Goal: Complete application form

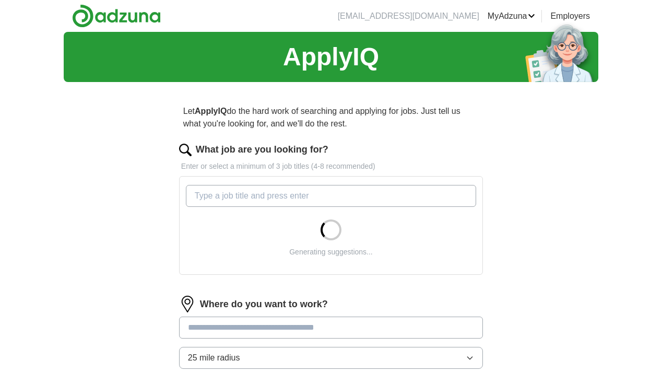
click at [317, 196] on input "What job are you looking for?" at bounding box center [331, 196] width 290 height 22
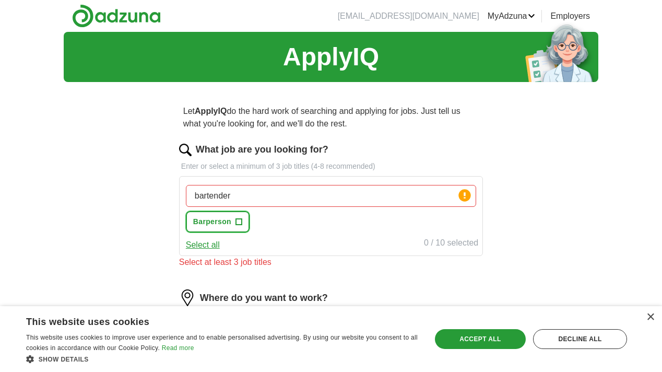
click at [242, 221] on button "Barperson +" at bounding box center [218, 221] width 64 height 21
click at [263, 201] on input "bartender" at bounding box center [331, 196] width 290 height 22
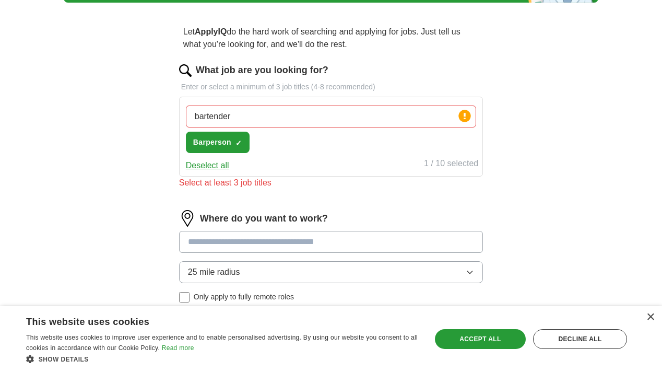
scroll to position [80, 0]
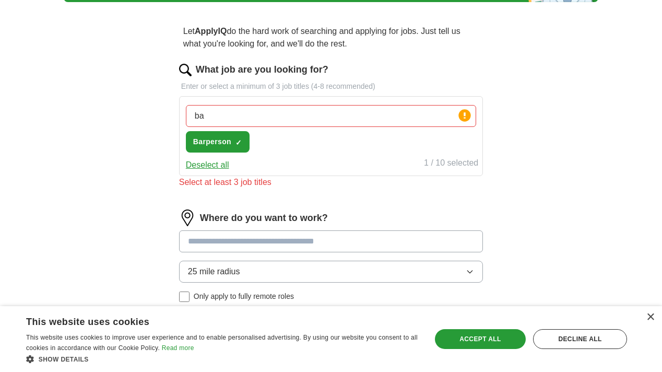
type input "b"
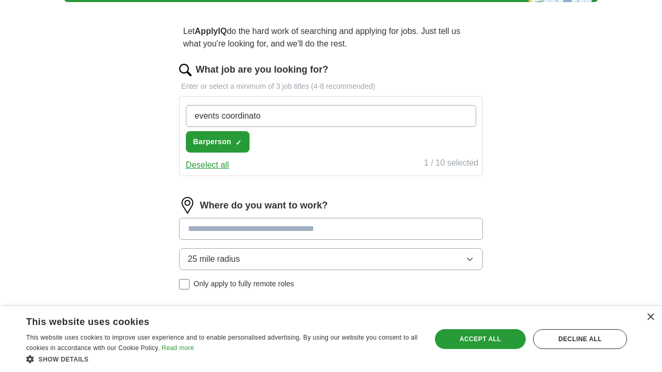
type input "events coordinator"
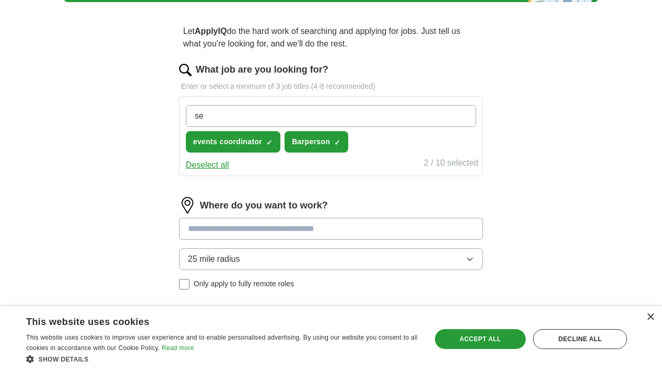
type input "s"
type input "bartender"
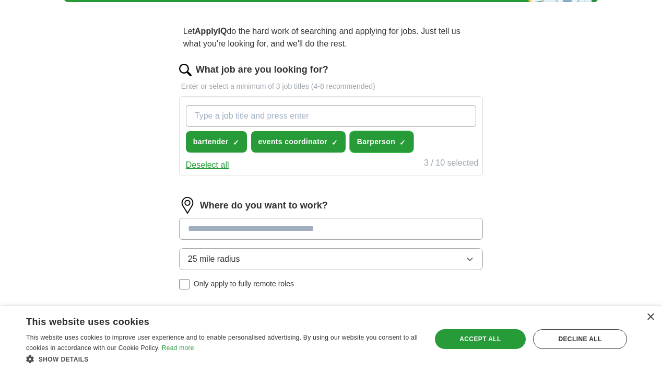
click at [0, 0] on span "×" at bounding box center [0, 0] width 0 height 0
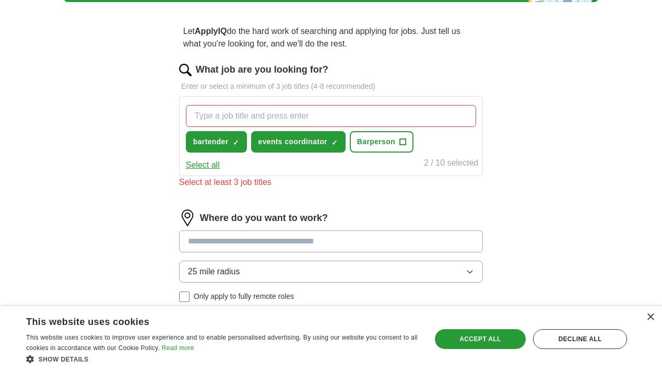
click at [327, 120] on input "What job are you looking for?" at bounding box center [331, 116] width 290 height 22
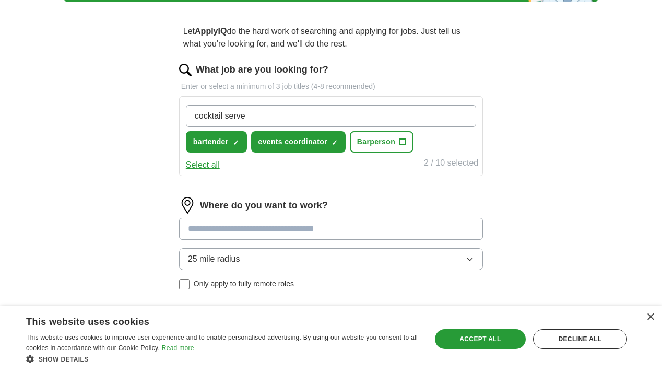
type input "cocktail server"
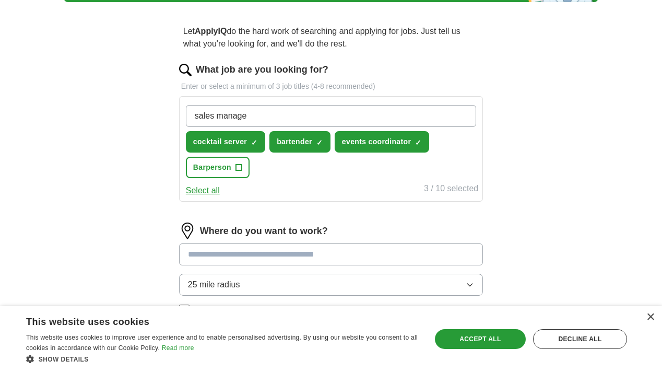
type input "sales manager"
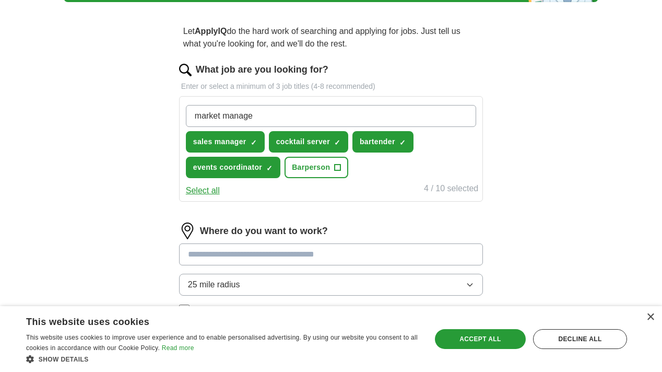
type input "market manager"
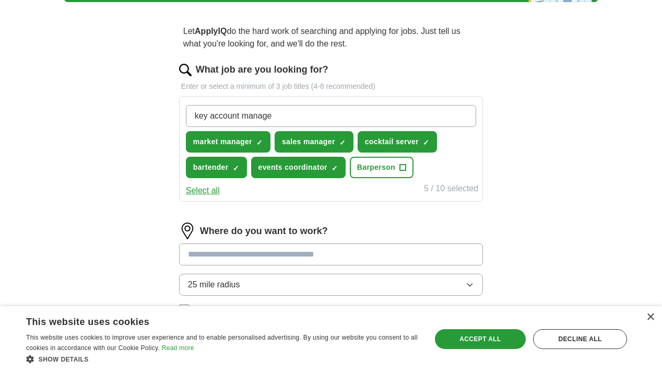
type input "key account manager"
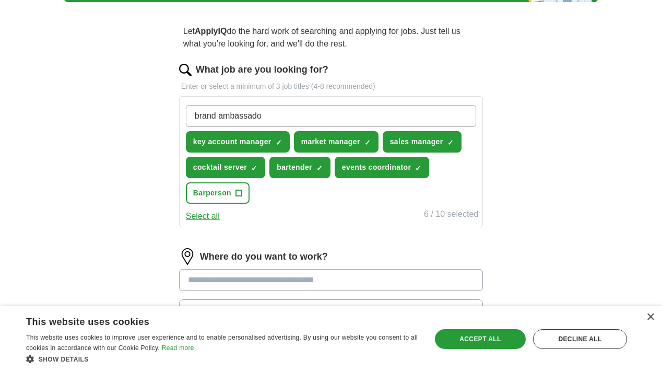
type input "brand ambassador"
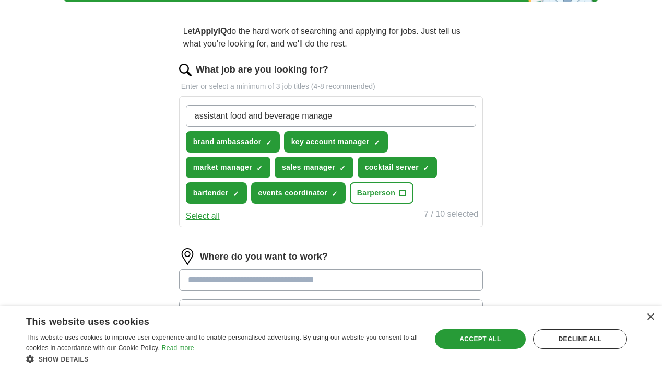
type input "assistant food and beverage manager"
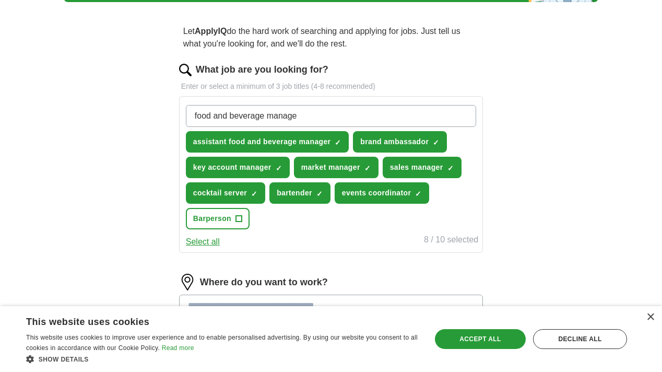
type input "food and beverage manager"
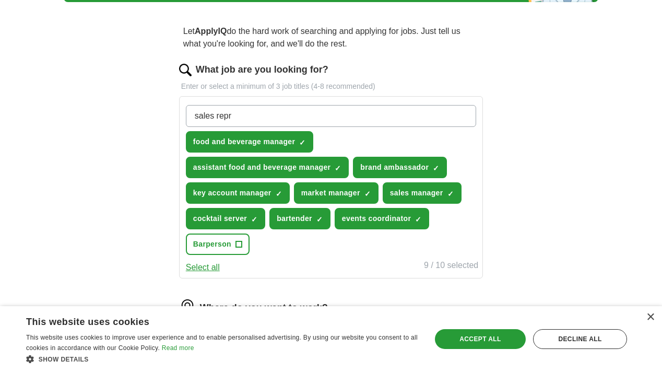
type input "sales rep"
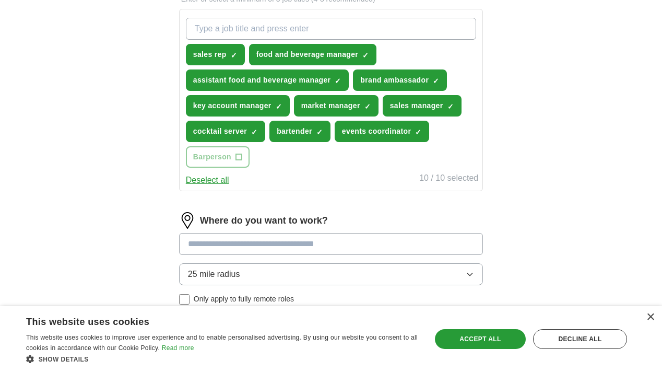
scroll to position [175, 0]
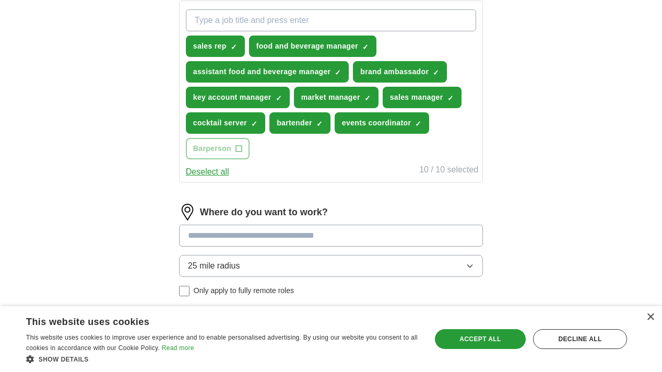
click at [276, 234] on input at bounding box center [331, 235] width 304 height 22
type input "*******"
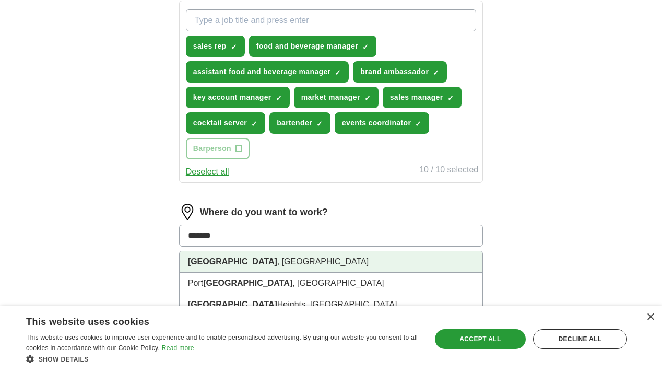
click at [279, 257] on li "[GEOGRAPHIC_DATA] , [GEOGRAPHIC_DATA]" at bounding box center [331, 261] width 303 height 21
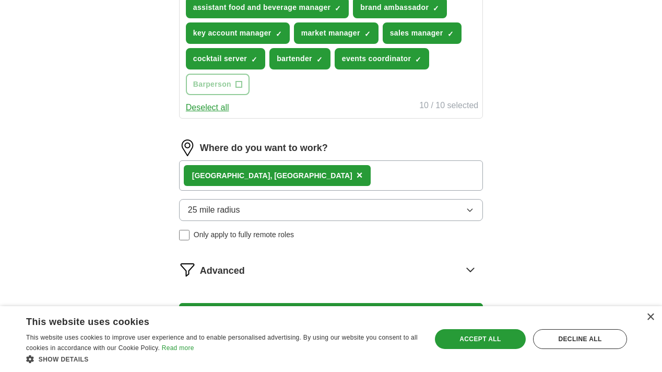
scroll to position [282, 0]
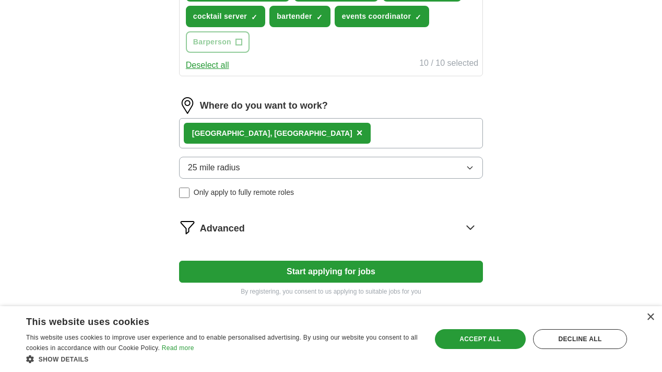
click at [205, 229] on span "Advanced" at bounding box center [222, 228] width 45 height 14
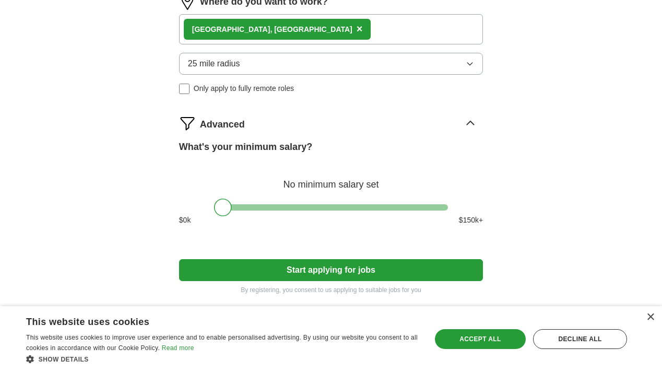
scroll to position [391, 0]
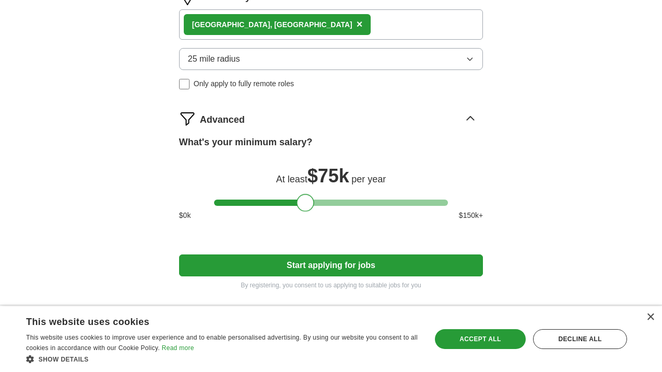
drag, startPoint x: 222, startPoint y: 206, endPoint x: 305, endPoint y: 207, distance: 82.5
click at [305, 207] on div at bounding box center [306, 203] width 18 height 18
click at [363, 263] on button "Start applying for jobs" at bounding box center [331, 265] width 304 height 22
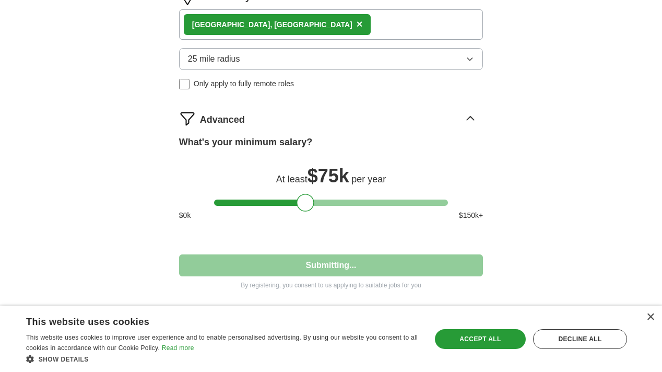
select select "**"
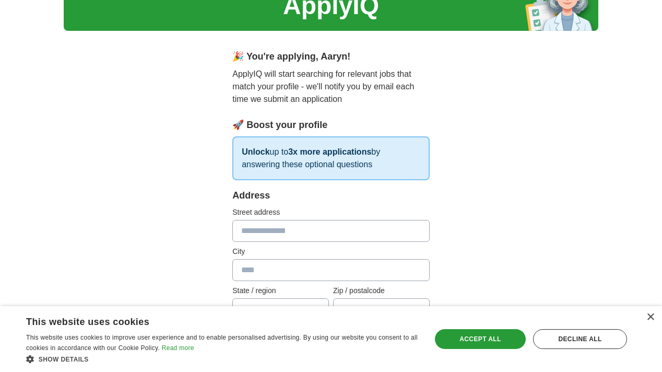
scroll to position [69, 0]
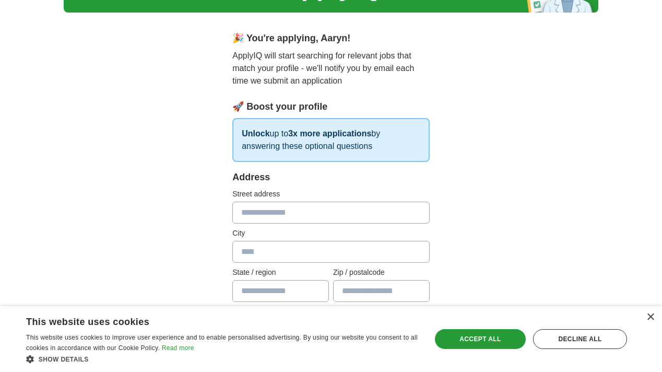
click at [310, 215] on input "text" at bounding box center [330, 213] width 197 height 22
type input "**********"
type input "*******"
type input "**"
type input "*****"
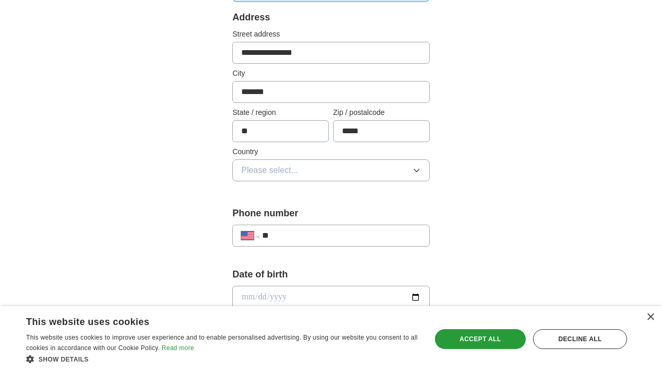
scroll to position [233, 0]
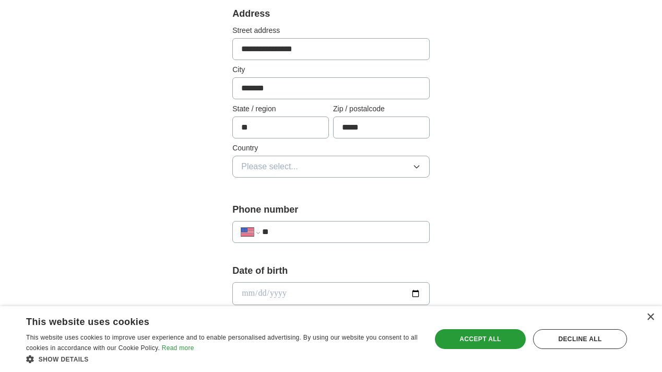
click at [335, 230] on input "**" at bounding box center [341, 232] width 159 height 13
type input "**********"
click at [302, 281] on div "Date of birth" at bounding box center [330, 289] width 197 height 50
click at [299, 287] on input "date" at bounding box center [330, 293] width 197 height 23
type input "**********"
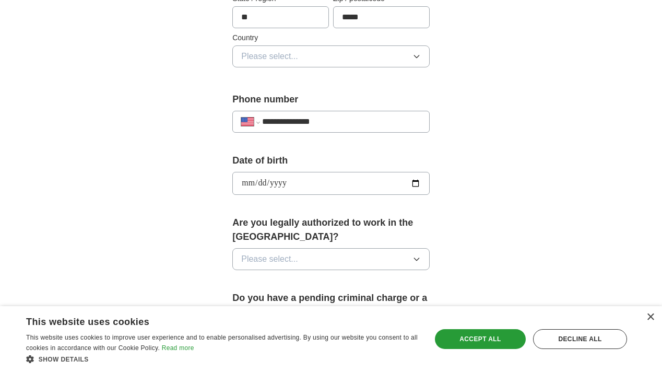
scroll to position [364, 0]
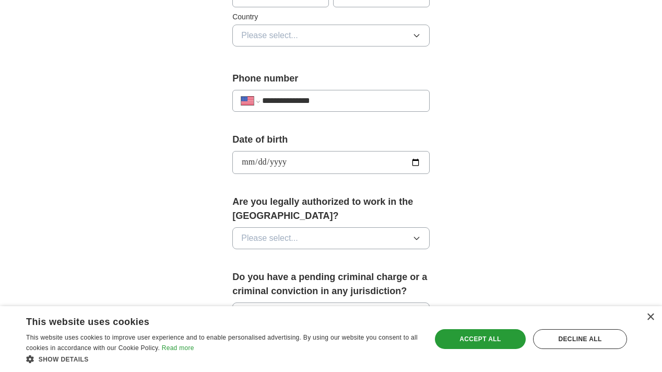
click at [290, 241] on span "Please select..." at bounding box center [269, 238] width 57 height 13
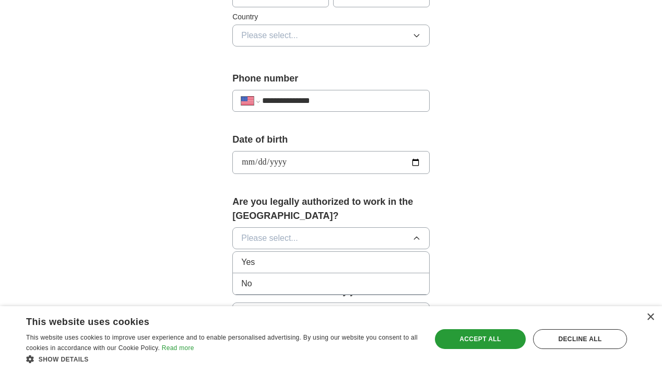
click at [286, 262] on div "Yes" at bounding box center [331, 262] width 180 height 13
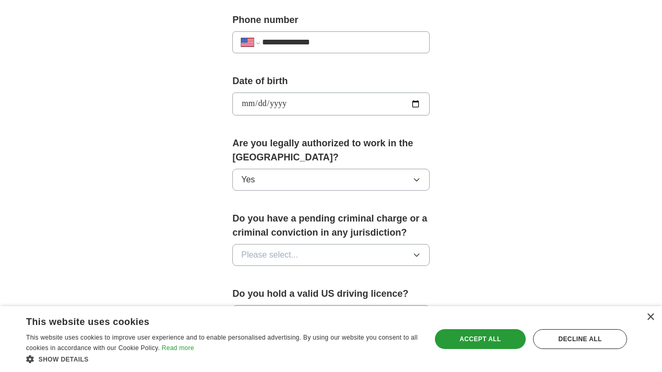
scroll to position [432, 0]
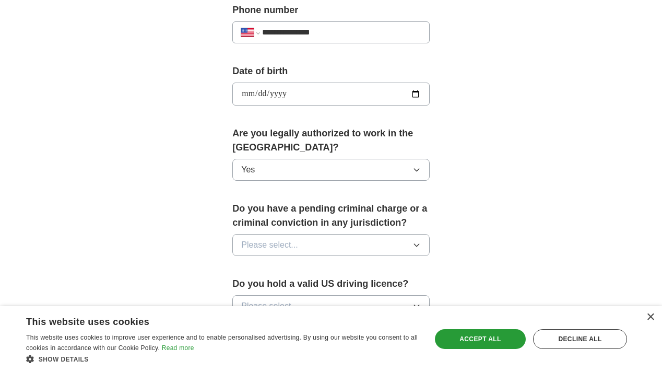
click at [279, 246] on span "Please select..." at bounding box center [269, 245] width 57 height 13
click at [277, 290] on div "No" at bounding box center [331, 290] width 180 height 13
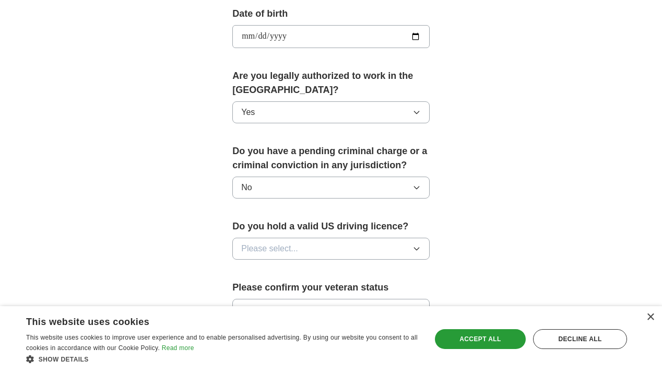
scroll to position [502, 0]
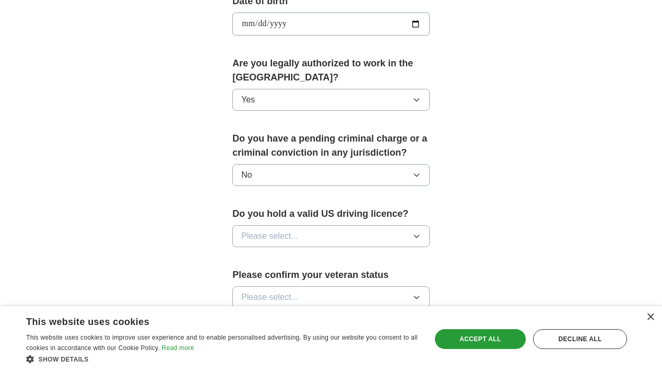
click at [305, 239] on button "Please select..." at bounding box center [330, 236] width 197 height 22
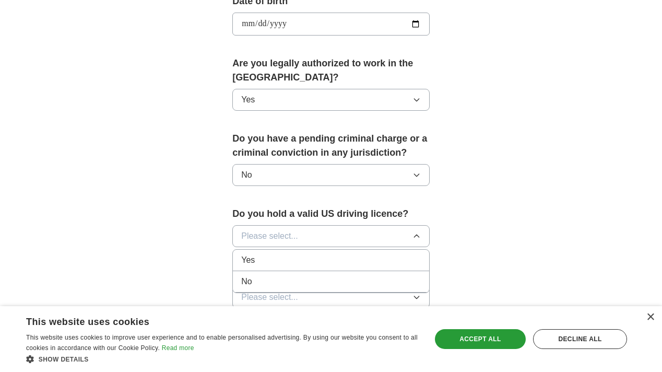
click at [299, 264] on div "Yes" at bounding box center [331, 260] width 180 height 13
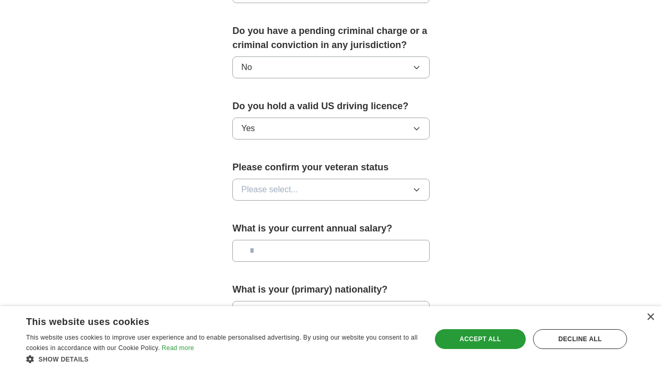
scroll to position [637, 0]
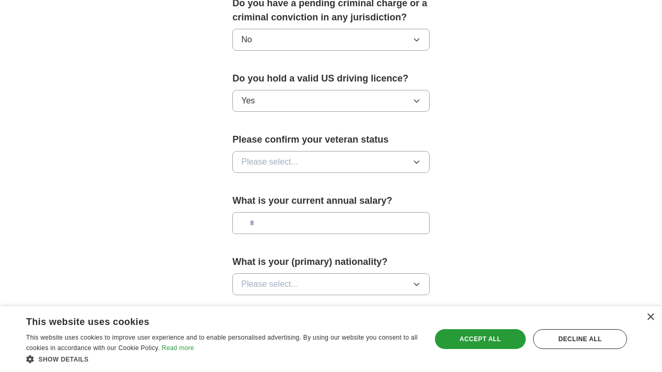
click at [305, 159] on button "Please select..." at bounding box center [330, 162] width 197 height 22
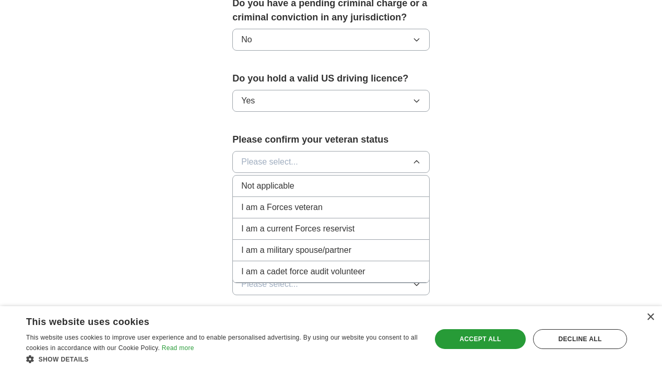
click at [310, 191] on div "Not applicable" at bounding box center [331, 186] width 180 height 13
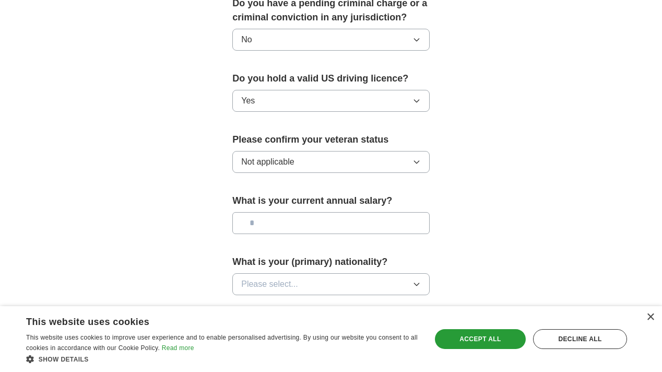
click at [312, 228] on input "text" at bounding box center [330, 223] width 197 height 22
click at [322, 284] on button "Please select..." at bounding box center [330, 284] width 197 height 22
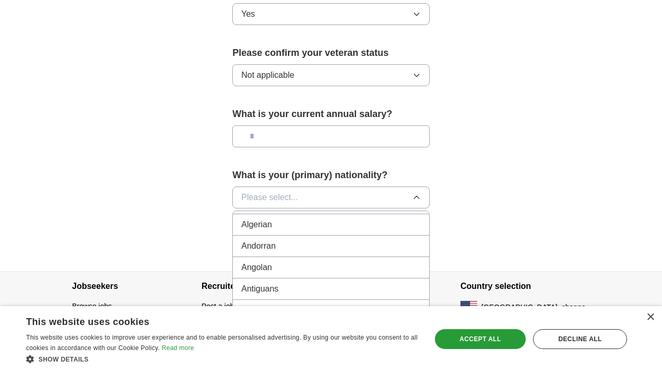
scroll to position [86, 0]
click at [286, 194] on span "Please select..." at bounding box center [269, 197] width 57 height 13
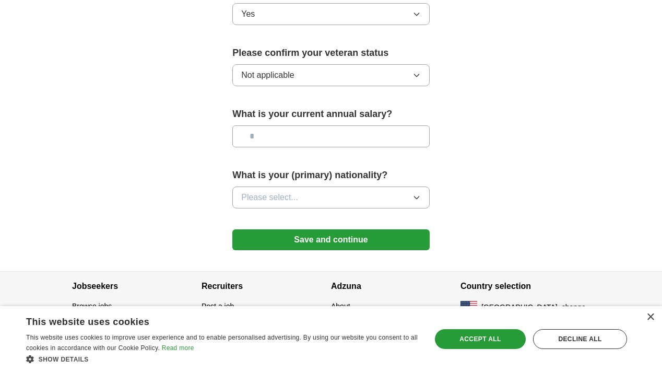
click at [286, 194] on span "Please select..." at bounding box center [269, 197] width 57 height 13
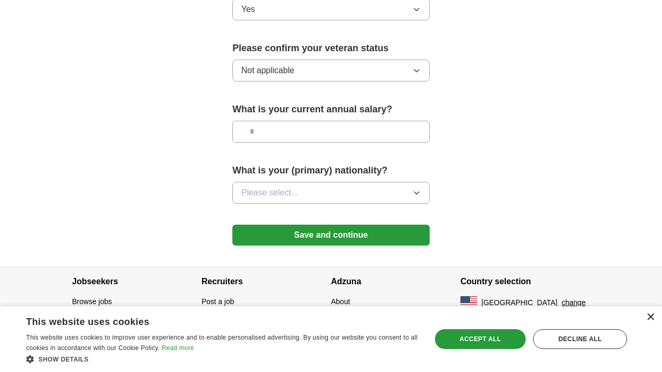
scroll to position [729, 0]
click at [649, 320] on div "×" at bounding box center [650, 317] width 8 height 8
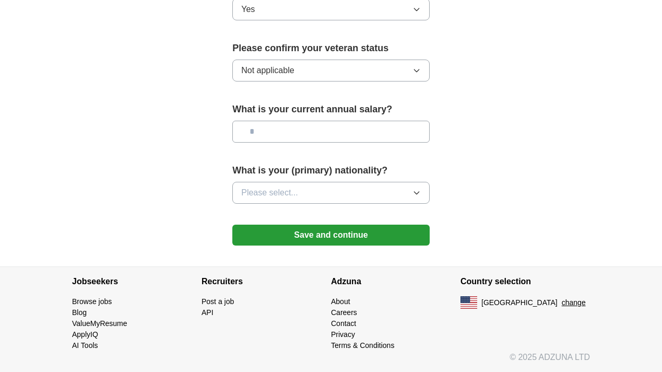
click at [350, 194] on button "Please select..." at bounding box center [330, 193] width 197 height 22
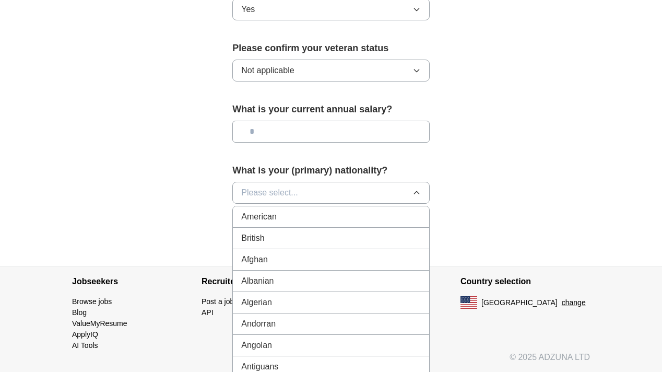
click at [349, 209] on li "American" at bounding box center [331, 216] width 196 height 21
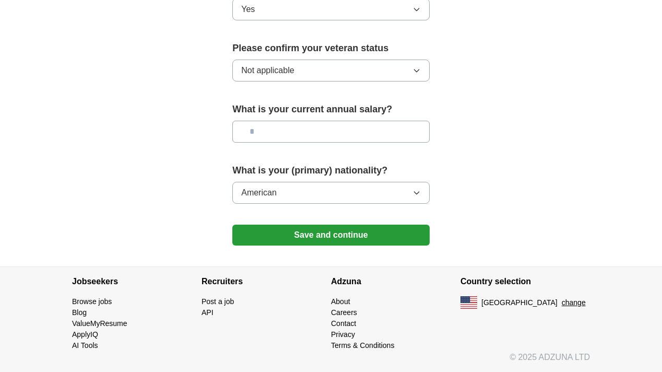
click at [354, 233] on button "Save and continue" at bounding box center [330, 234] width 197 height 21
